Goal: Task Accomplishment & Management: Manage account settings

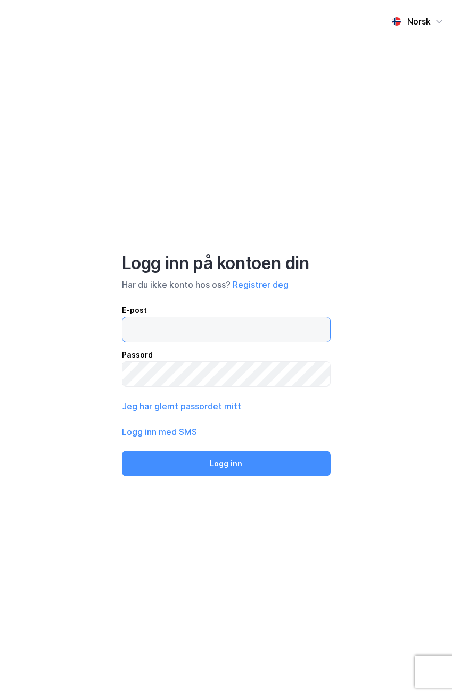
click at [194, 329] on input "email" at bounding box center [227, 329] width 208 height 25
click at [376, 270] on div "Norsk Logg inn på kontoen din Har du ikke konto hos oss? Registrer deg E-post P…" at bounding box center [226, 347] width 452 height 695
click at [276, 320] on input "email" at bounding box center [227, 329] width 208 height 25
click at [311, 263] on div "Logg inn på kontoen din" at bounding box center [226, 263] width 209 height 21
drag, startPoint x: 164, startPoint y: 424, endPoint x: 163, endPoint y: 439, distance: 14.9
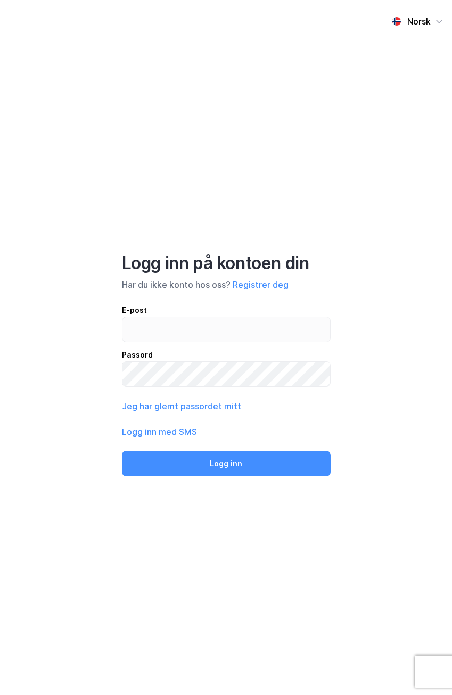
click at [162, 430] on div "Logg inn på kontoen din Har du ikke konto hos oss? Registrer deg E-post Passord…" at bounding box center [226, 365] width 209 height 224
click at [166, 431] on button "Logg inn med SMS" at bounding box center [159, 431] width 75 height 13
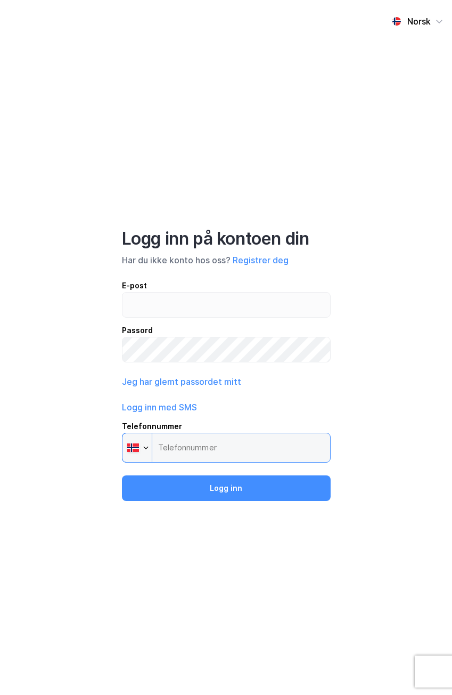
click at [201, 436] on input "Telefonnummer Phone" at bounding box center [226, 448] width 209 height 30
click at [211, 449] on input "Telefonnummer Phone" at bounding box center [226, 448] width 209 height 30
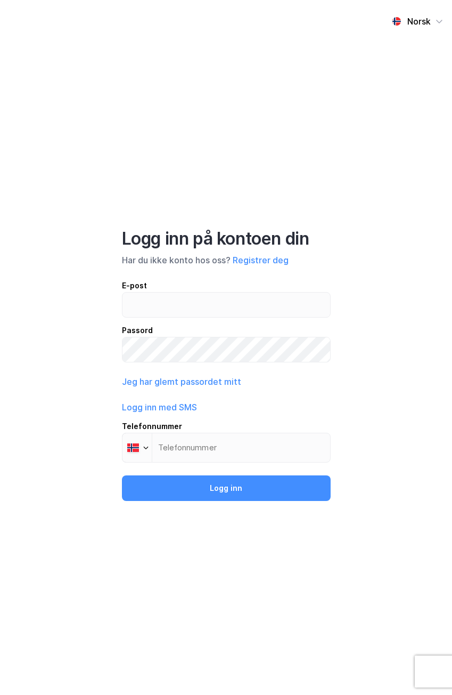
click at [267, 392] on div "Logg inn på kontoen din Har du ikke konto hos oss? Registrer deg E-post Passord…" at bounding box center [226, 364] width 209 height 273
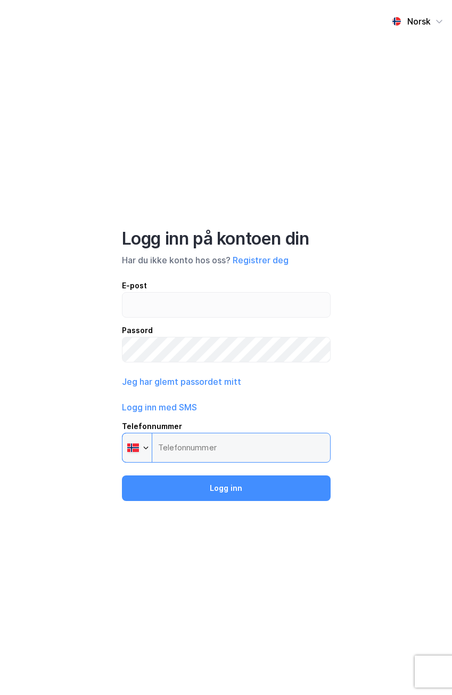
click at [205, 447] on input "Telefonnummer Phone" at bounding box center [226, 448] width 209 height 30
drag, startPoint x: 205, startPoint y: 447, endPoint x: 193, endPoint y: 414, distance: 34.5
click at [205, 445] on input "Telefonnummer Phone" at bounding box center [226, 448] width 209 height 30
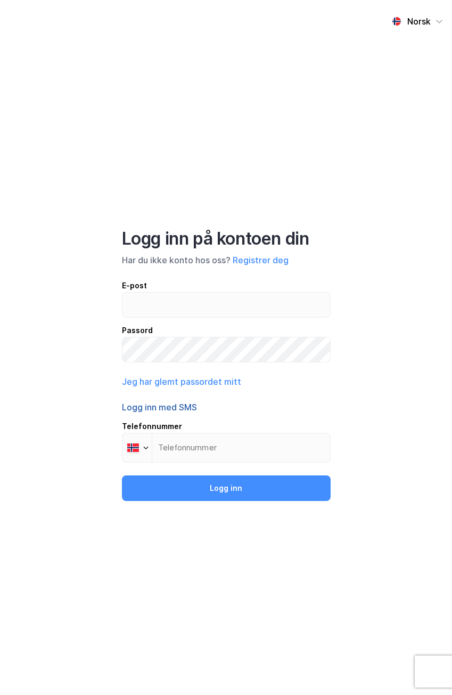
click at [187, 401] on button "Logg inn med SMS" at bounding box center [159, 407] width 75 height 13
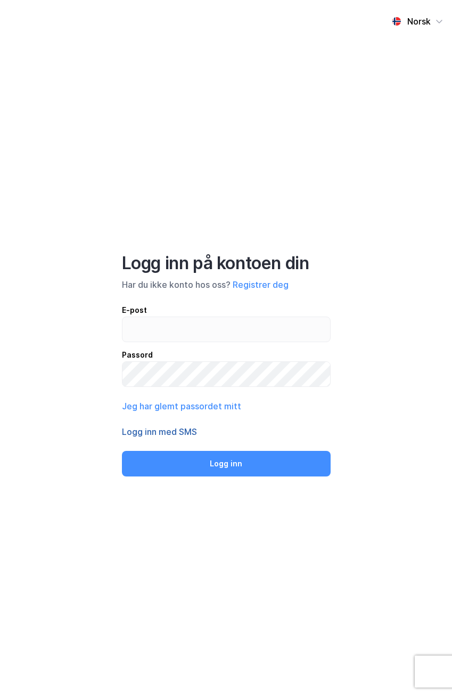
click at [194, 429] on button "Logg inn med SMS" at bounding box center [159, 431] width 75 height 13
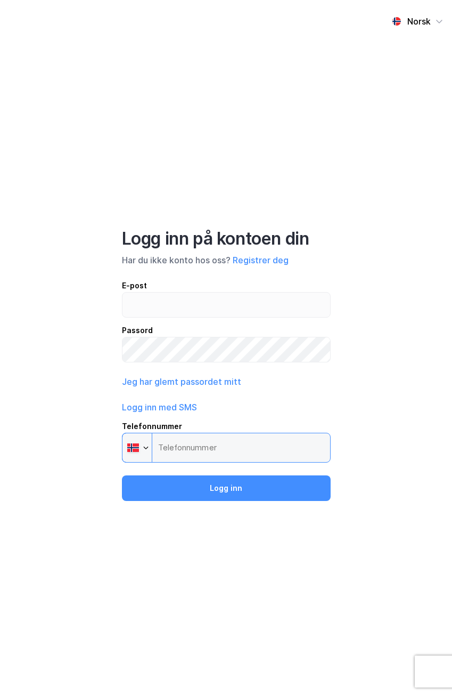
click at [203, 447] on input "Telefonnummer Phone" at bounding box center [226, 448] width 209 height 30
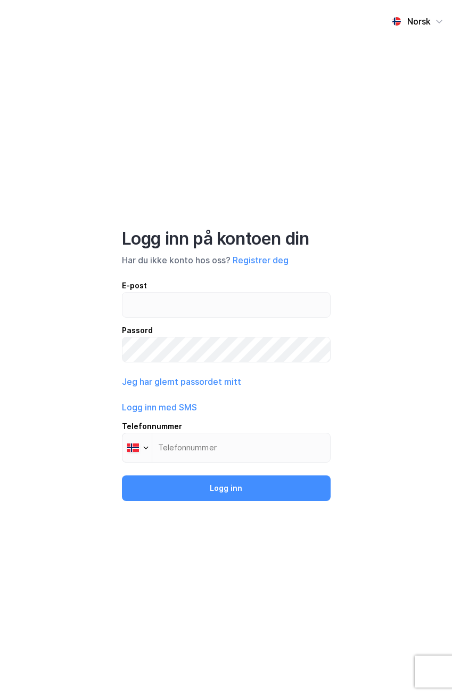
click at [364, 397] on div "Norsk Logg inn på kontoen din Har du ikke konto hos oss? Registrer deg E-post P…" at bounding box center [226, 347] width 452 height 695
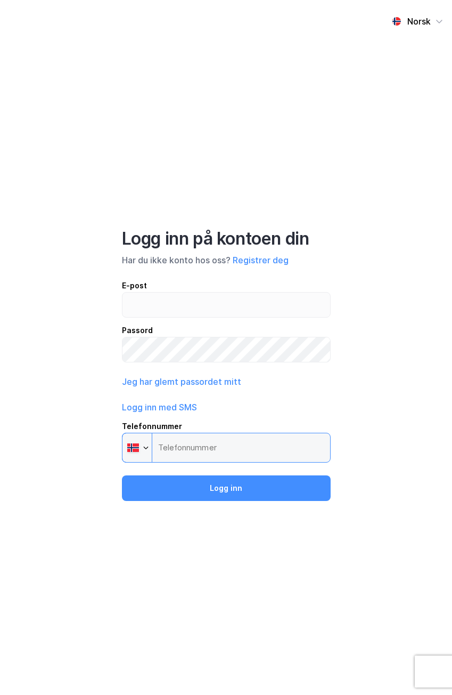
click at [284, 445] on input "Telefonnummer Phone" at bounding box center [226, 448] width 209 height 30
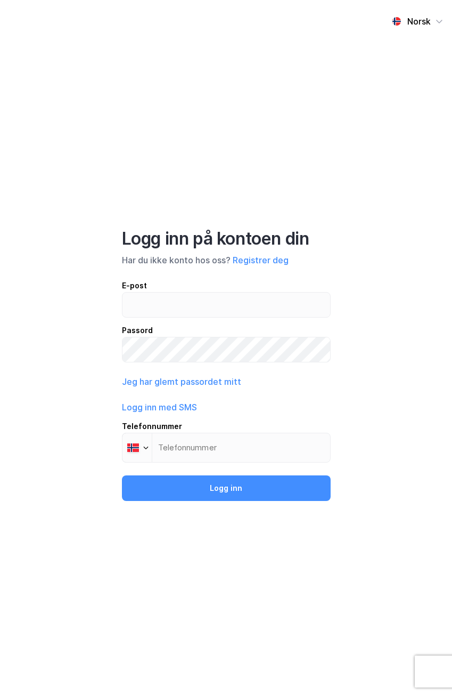
click at [351, 408] on div "Norsk Logg inn på kontoen din Har du ikke konto hos oss? Registrer deg E-post P…" at bounding box center [226, 347] width 452 height 695
